Goal: Task Accomplishment & Management: Manage account settings

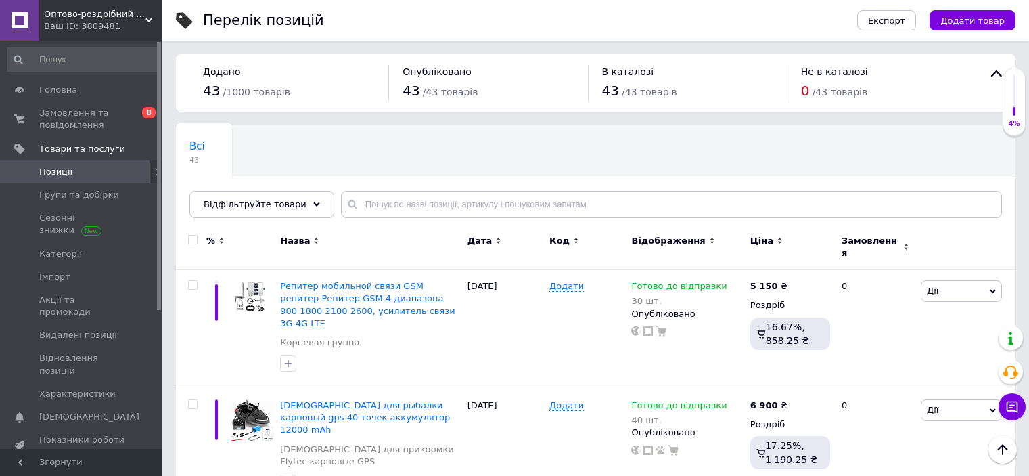
scroll to position [496, 0]
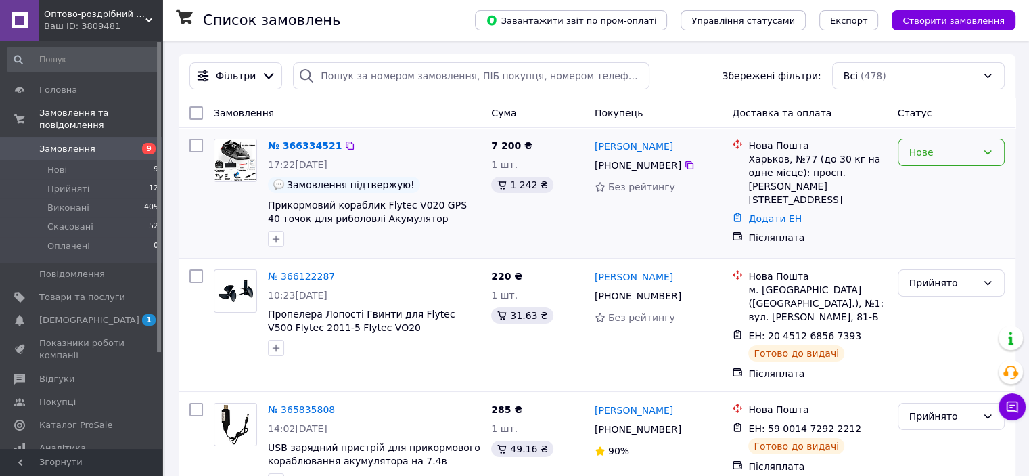
click at [996, 158] on div "Нове" at bounding box center [951, 152] width 107 height 27
click at [944, 181] on li "Прийнято" at bounding box center [951, 182] width 106 height 24
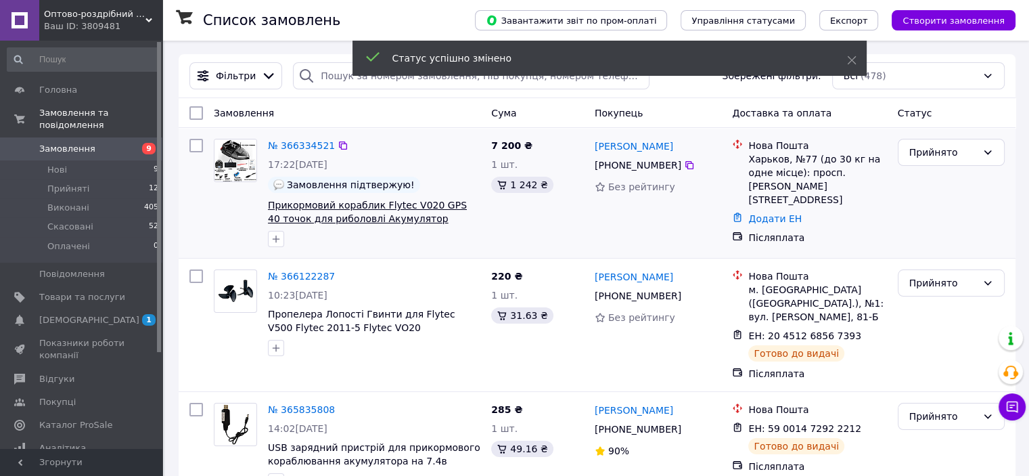
click at [404, 208] on span "Прикормовий кораблик Flytec V020 GPS 40 точок для риболовлі Акумулятор 12000 mah" at bounding box center [367, 219] width 199 height 38
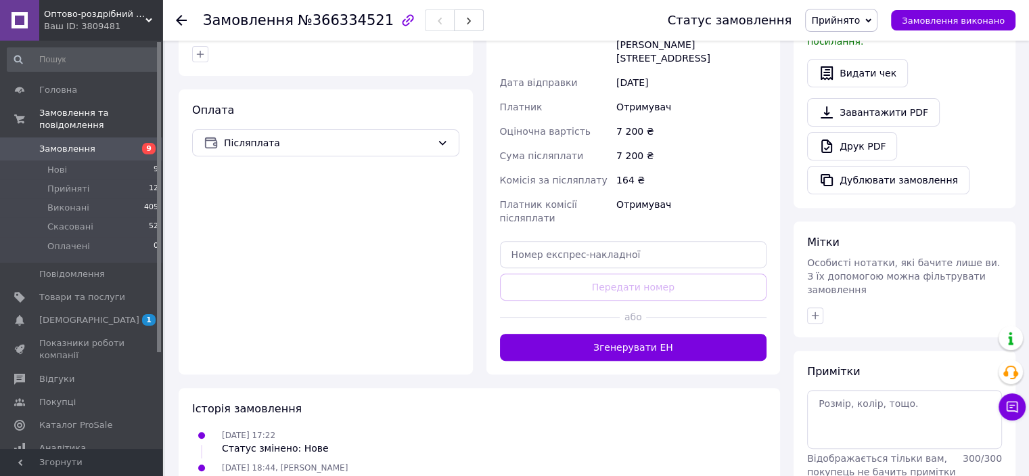
scroll to position [479, 0]
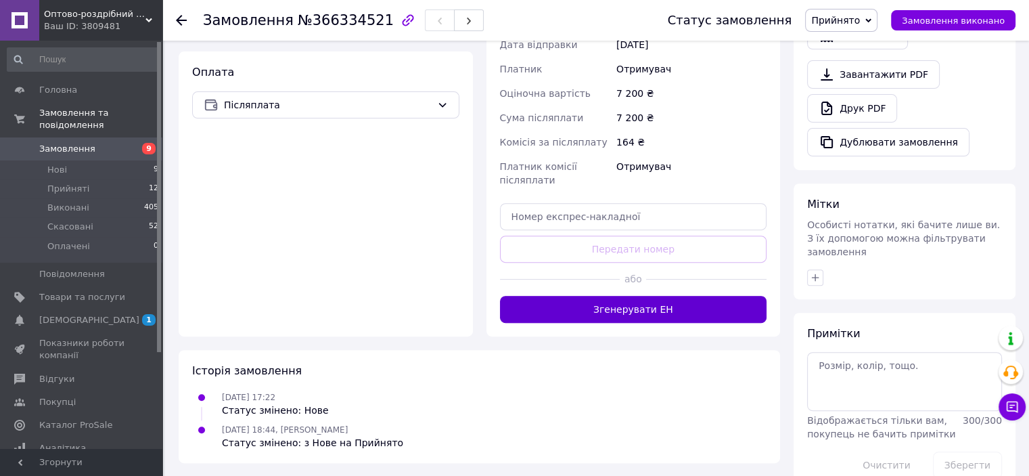
click at [643, 296] on button "Згенерувати ЕН" at bounding box center [633, 309] width 267 height 27
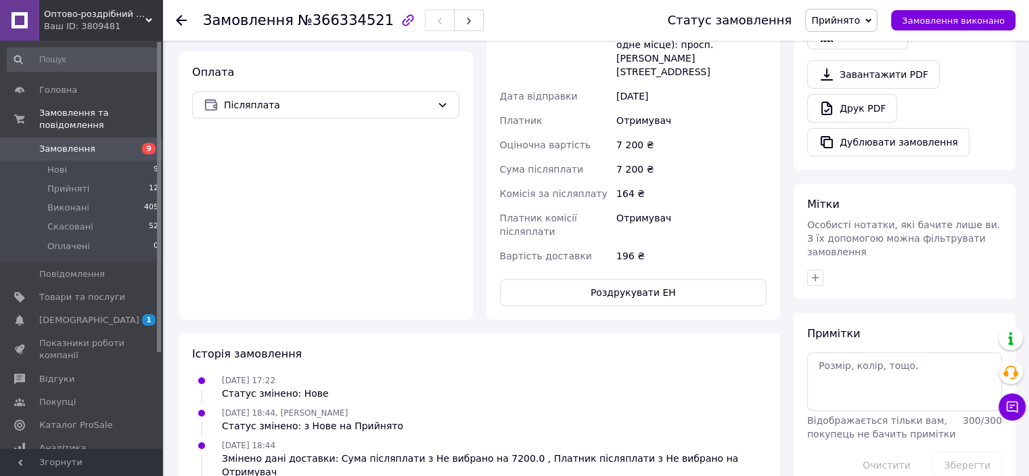
scroll to position [0, 0]
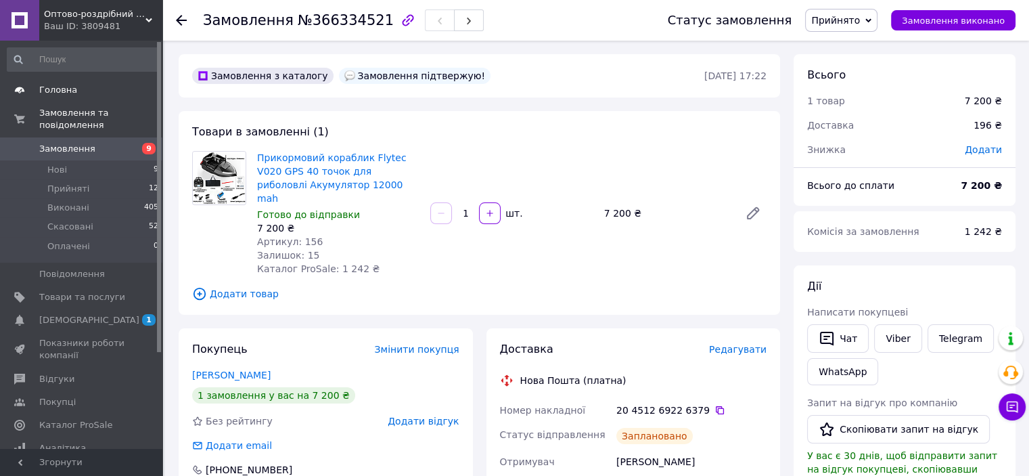
click at [68, 88] on span "Головна" at bounding box center [58, 90] width 38 height 12
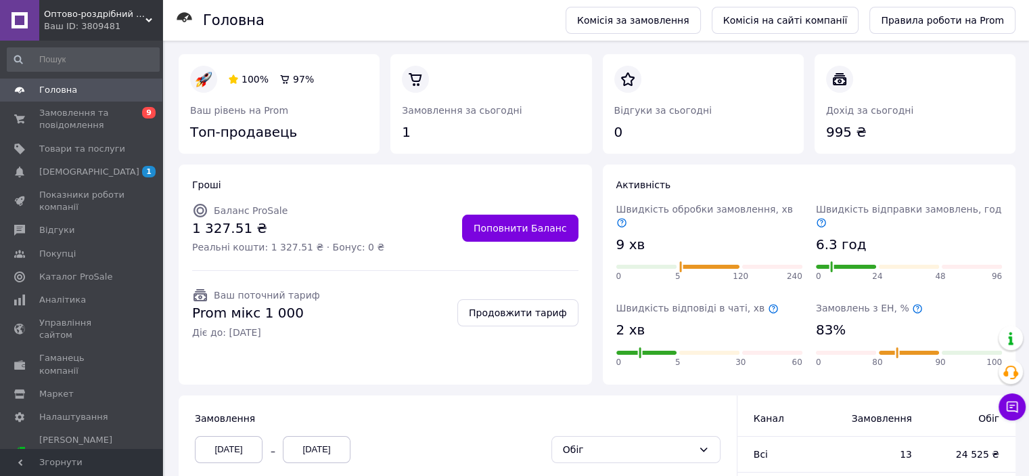
click at [64, 84] on span "Головна" at bounding box center [58, 90] width 38 height 12
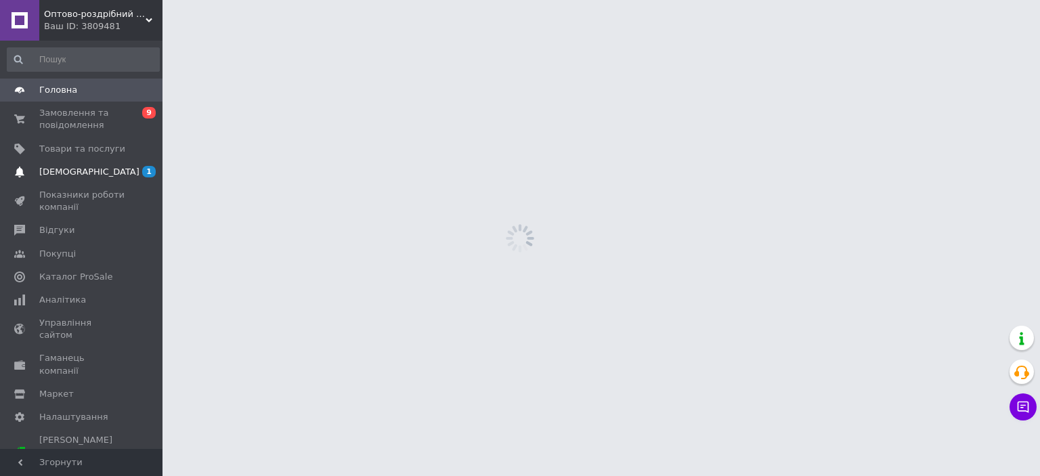
click at [73, 170] on span "[DEMOGRAPHIC_DATA]" at bounding box center [89, 172] width 100 height 12
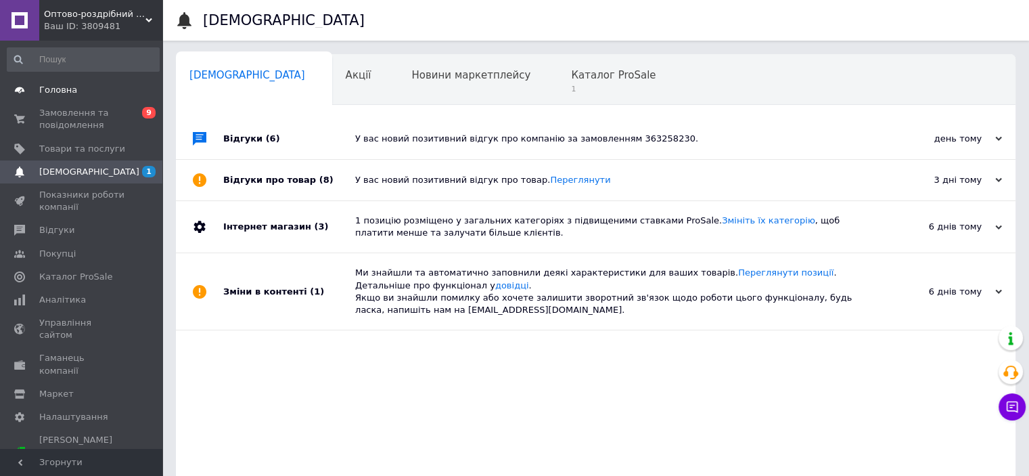
click at [66, 90] on span "Головна" at bounding box center [58, 90] width 38 height 12
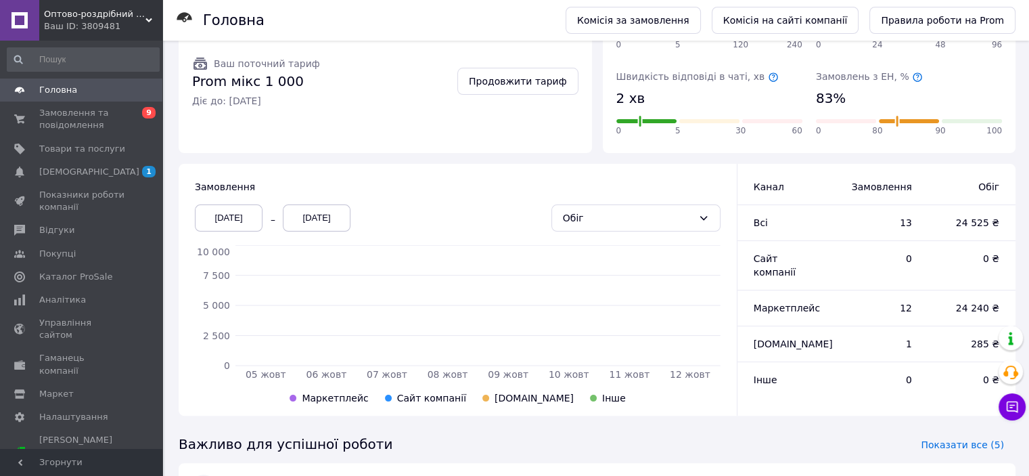
scroll to position [236, 0]
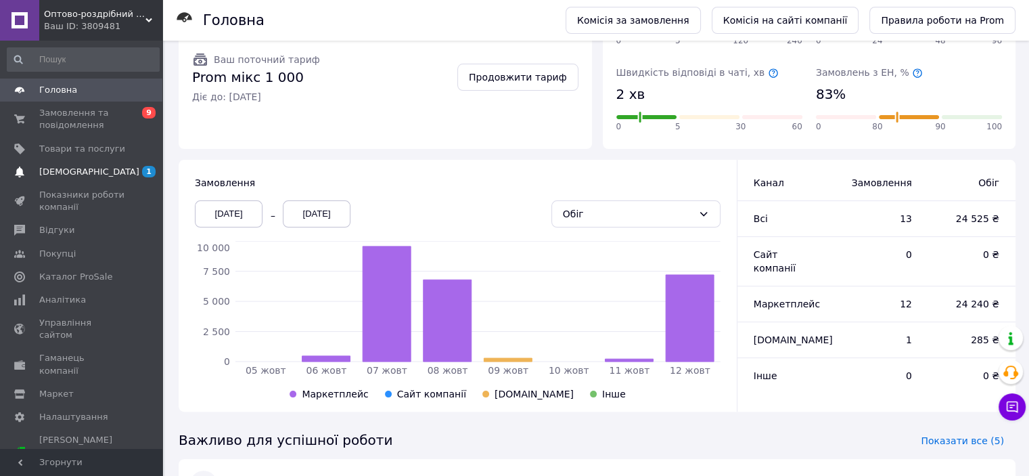
click at [102, 173] on span "[DEMOGRAPHIC_DATA]" at bounding box center [82, 172] width 86 height 12
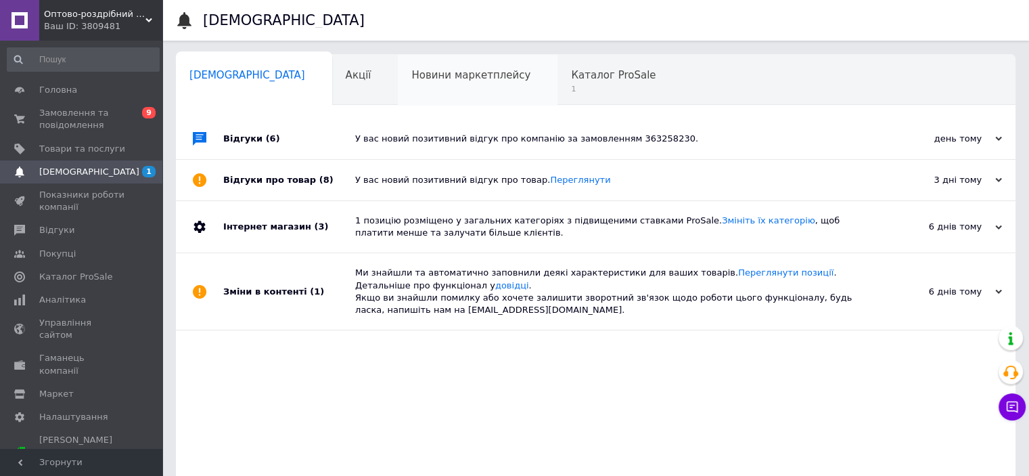
click at [475, 75] on div "Новини маркетплейсу 0" at bounding box center [478, 80] width 160 height 51
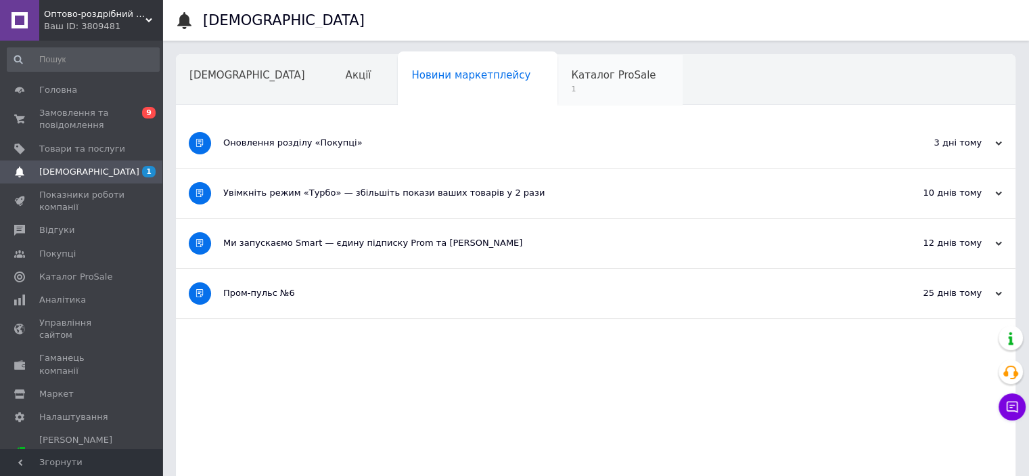
click at [571, 76] on span "Каталог ProSale" at bounding box center [613, 75] width 85 height 12
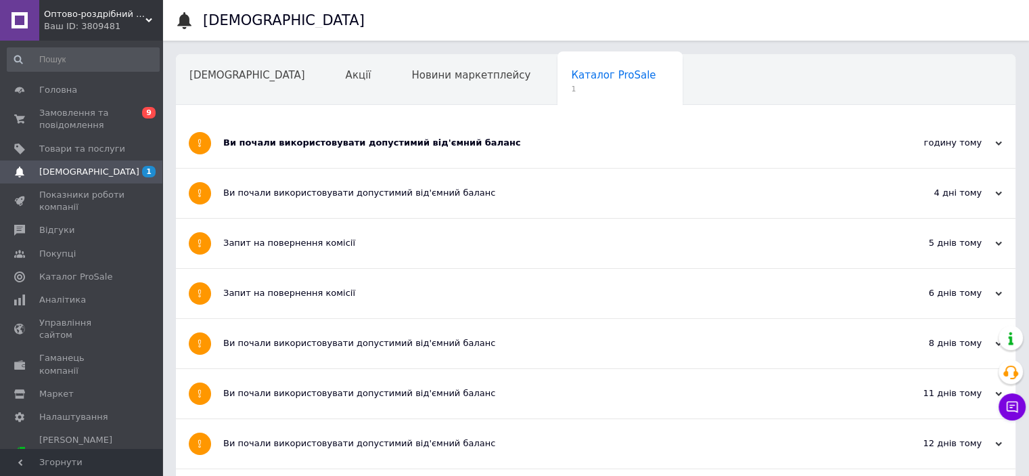
click at [414, 137] on div "Ви почали використовувати допустимий від'ємний баланс" at bounding box center [545, 143] width 644 height 12
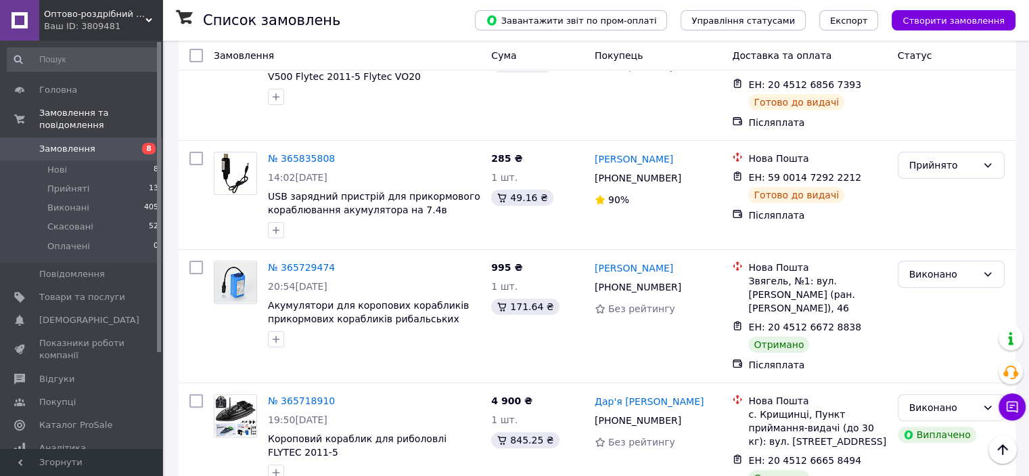
scroll to position [248, 0]
